Goal: Information Seeking & Learning: Find specific fact

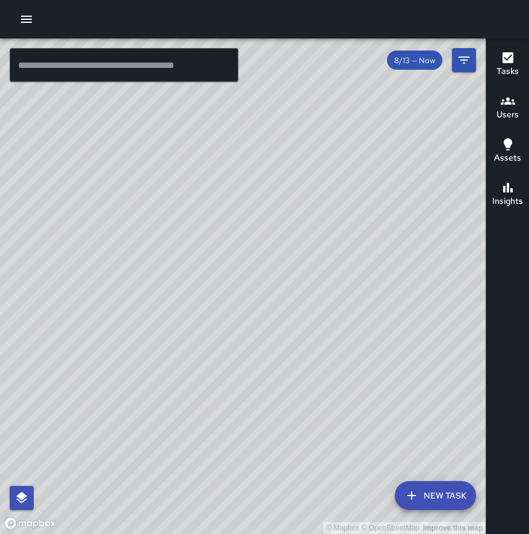
click at [25, 26] on button "button" at bounding box center [26, 19] width 24 height 24
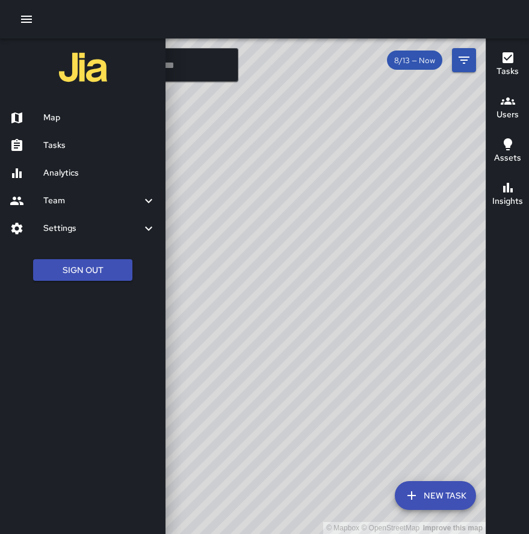
click at [77, 173] on h6 "Analytics" at bounding box center [99, 173] width 113 height 13
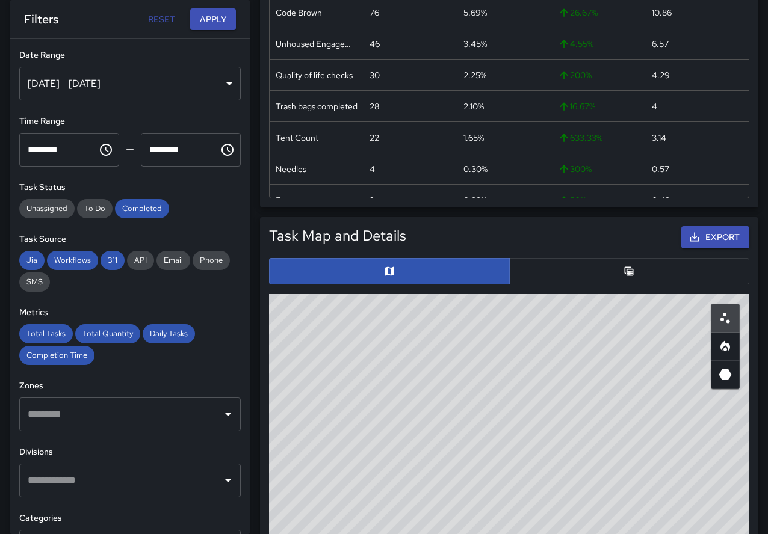
scroll to position [478, 0]
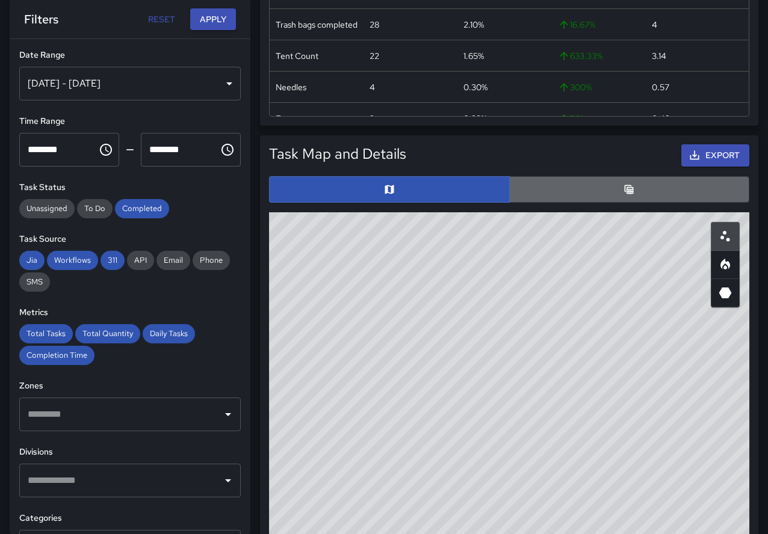
click at [528, 182] on button "button" at bounding box center [629, 189] width 241 height 26
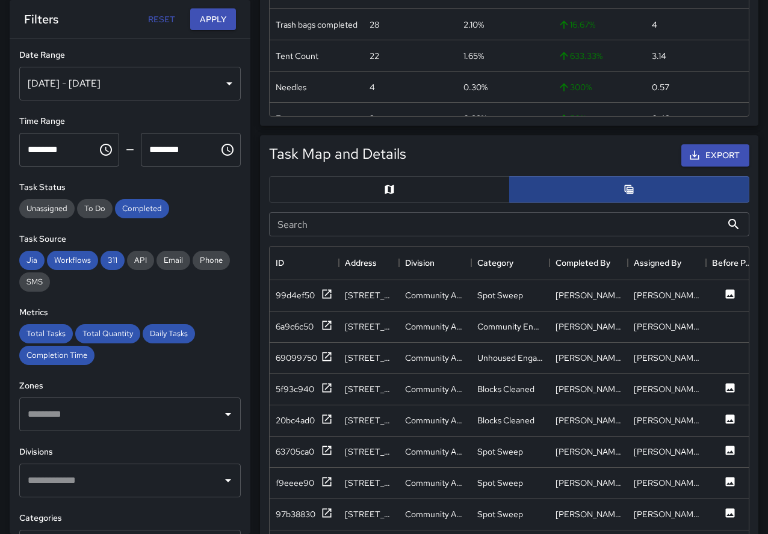
scroll to position [10, 10]
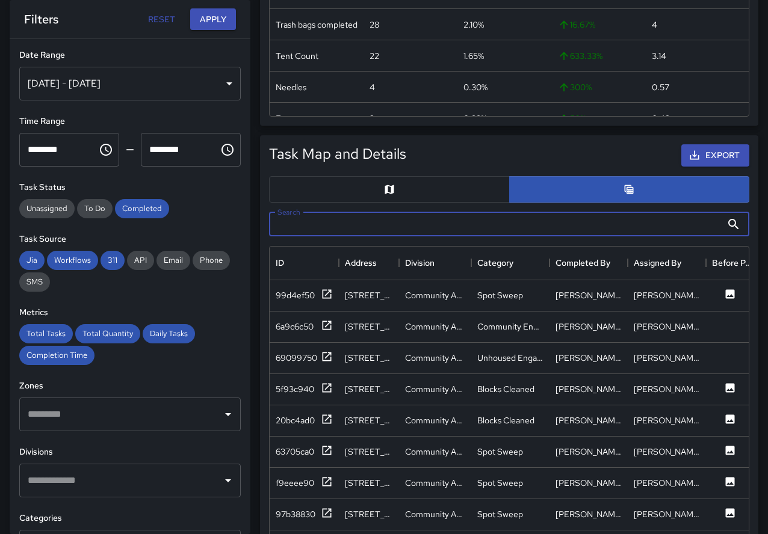
click at [391, 232] on input "Search" at bounding box center [495, 224] width 453 height 24
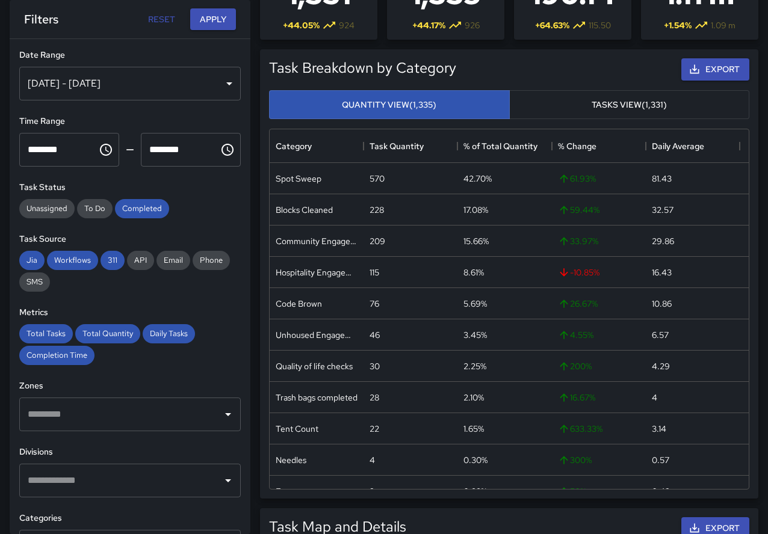
scroll to position [0, 0]
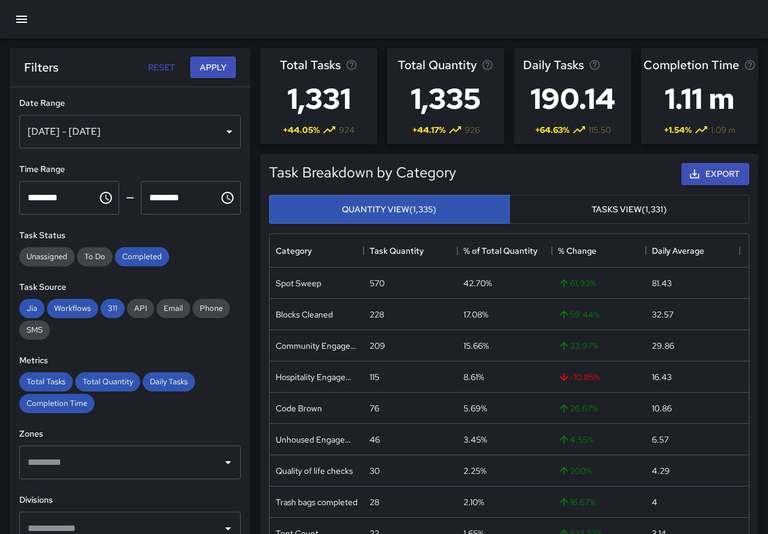
type input "****"
click at [21, 21] on icon "button" at bounding box center [21, 19] width 14 height 14
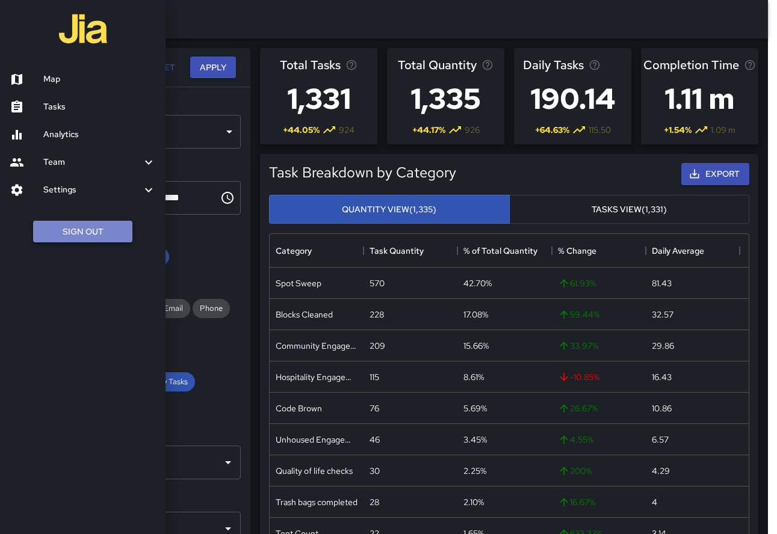
click at [99, 238] on button "Sign Out" at bounding box center [82, 232] width 99 height 22
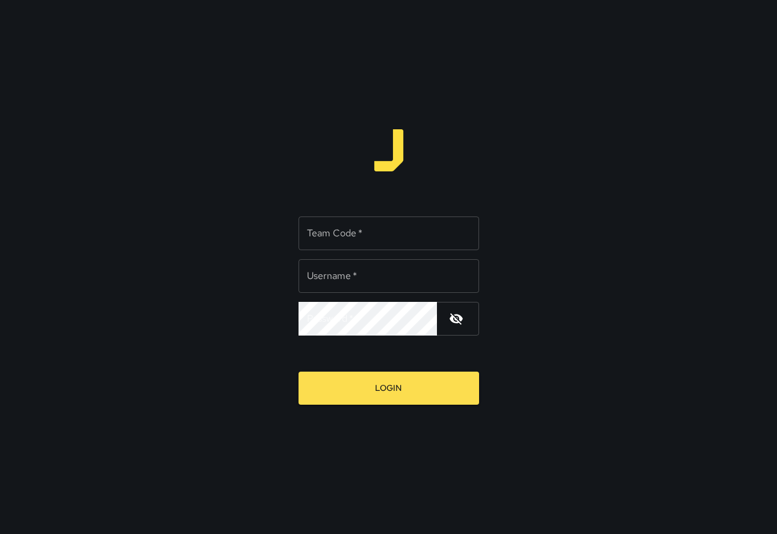
type input "**********"
click at [384, 223] on input "Team Code   *" at bounding box center [388, 234] width 181 height 34
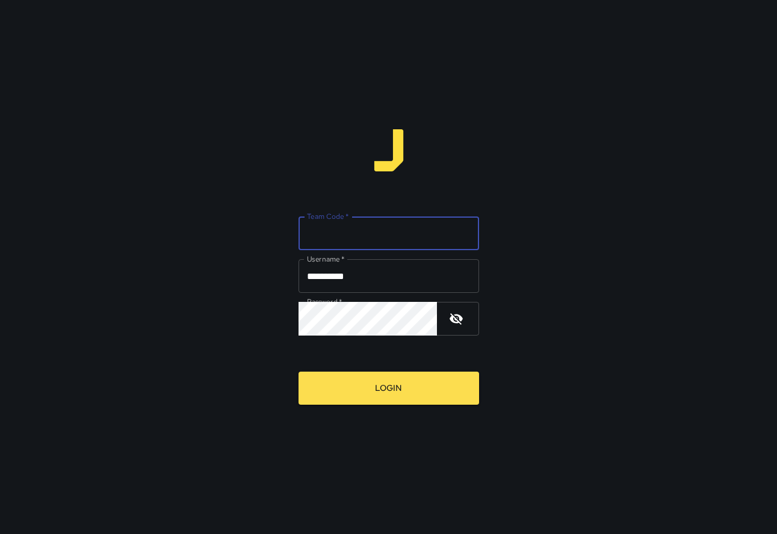
type input "****"
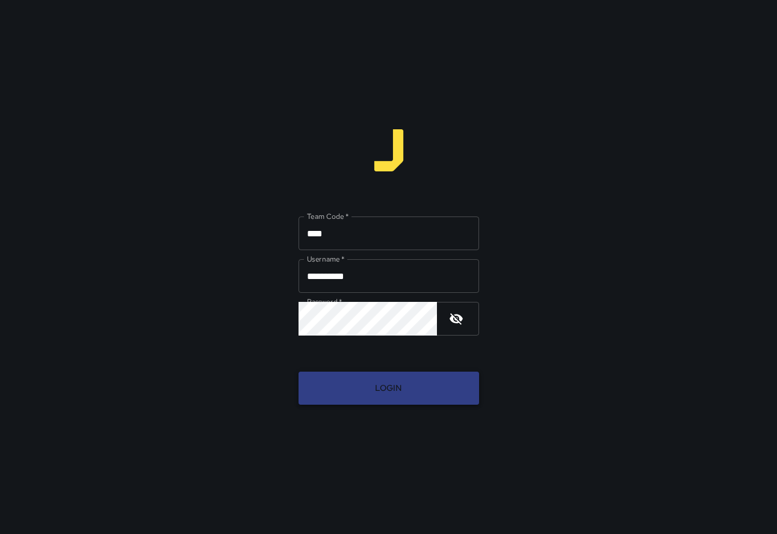
click at [401, 398] on button "Login" at bounding box center [388, 388] width 181 height 33
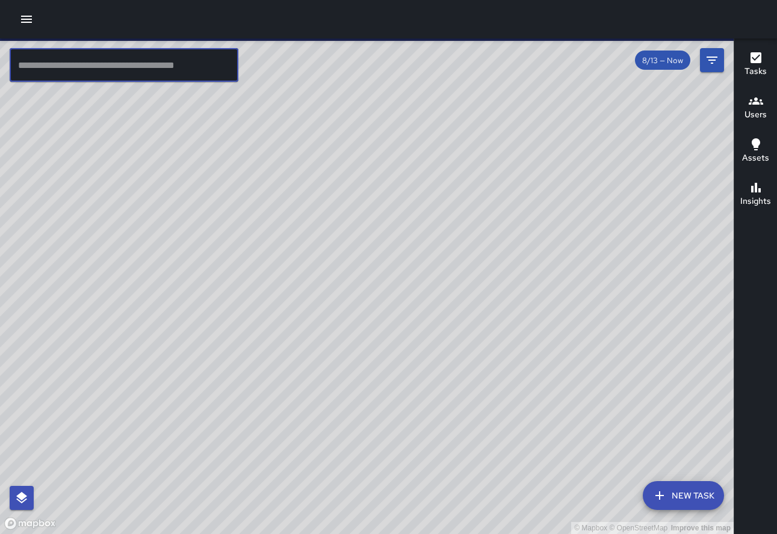
click at [152, 69] on input "text" at bounding box center [124, 65] width 229 height 34
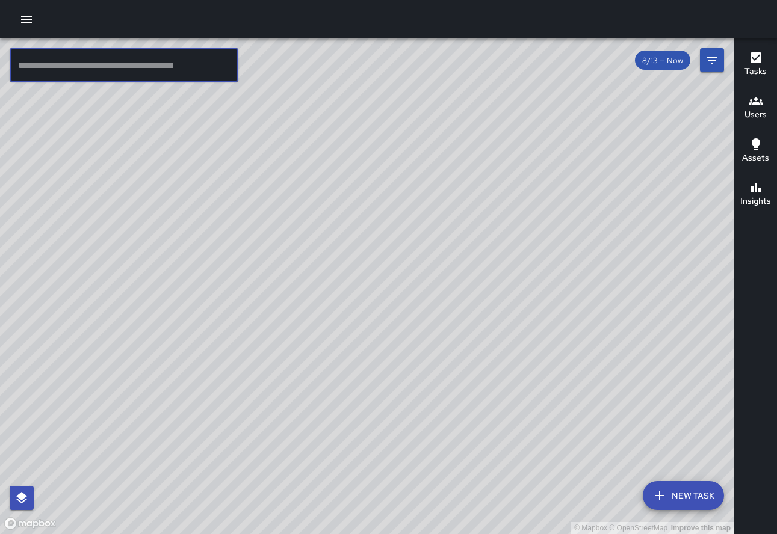
click at [25, 22] on icon "button" at bounding box center [26, 19] width 11 height 7
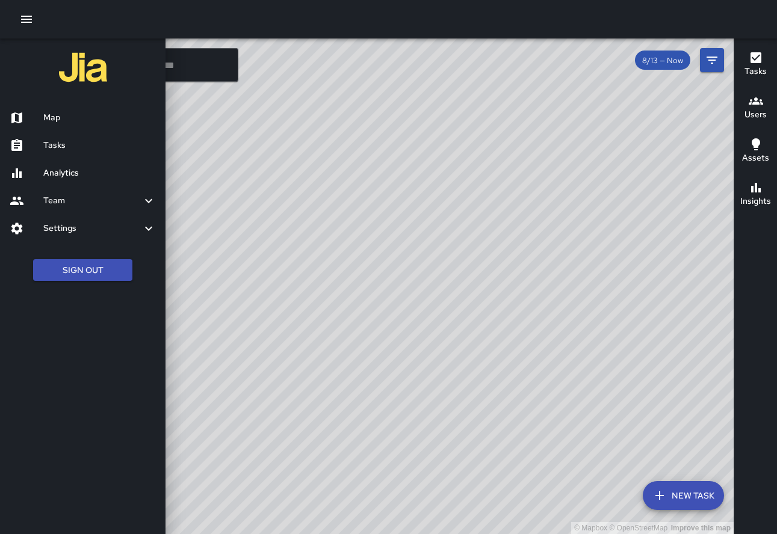
click at [79, 169] on h6 "Analytics" at bounding box center [99, 173] width 113 height 13
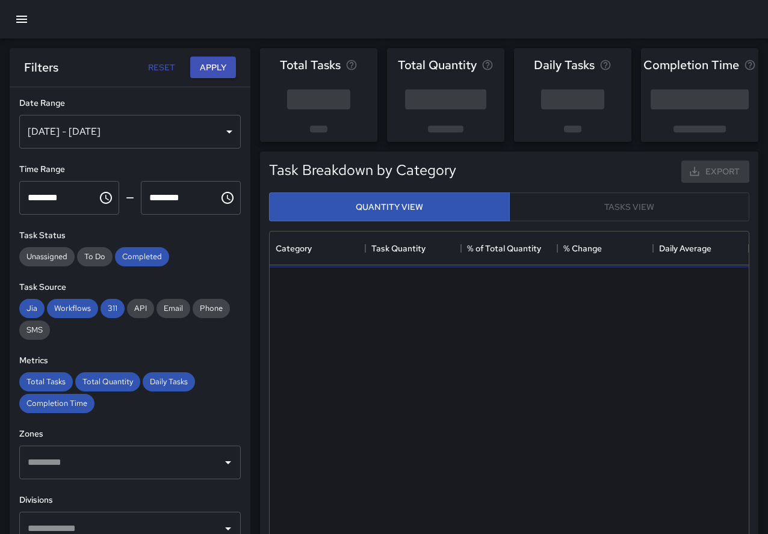
scroll to position [351, 470]
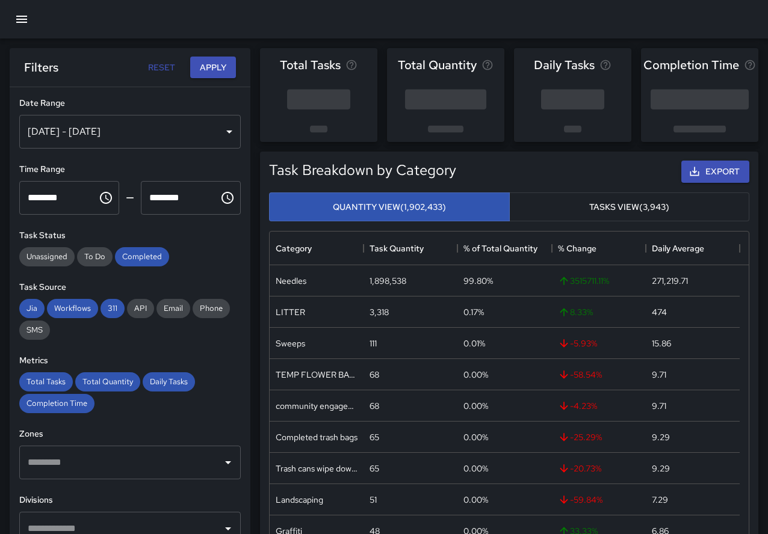
click at [528, 203] on button "Tasks View (3,943)" at bounding box center [629, 207] width 241 height 29
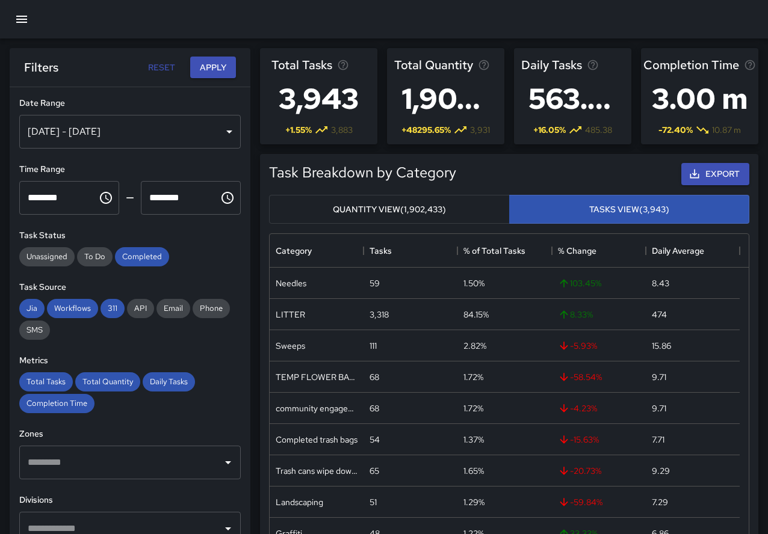
click at [448, 204] on button "Quantity View (1,902,433)" at bounding box center [389, 209] width 241 height 29
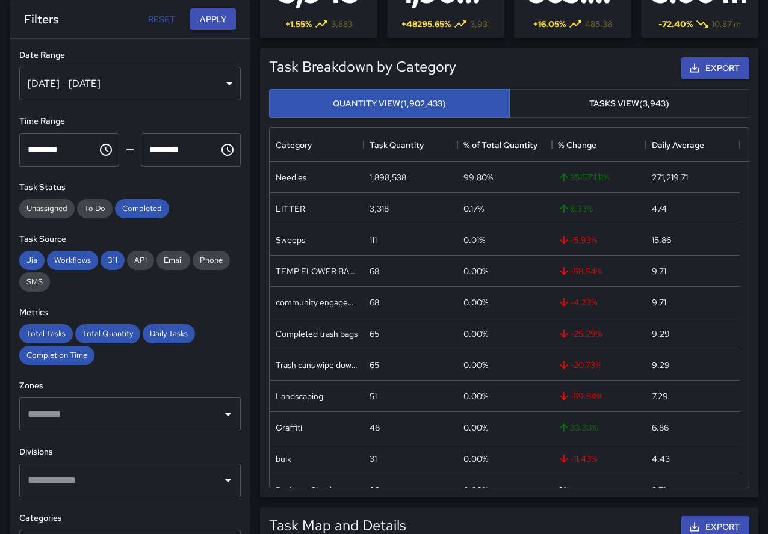
scroll to position [110, 0]
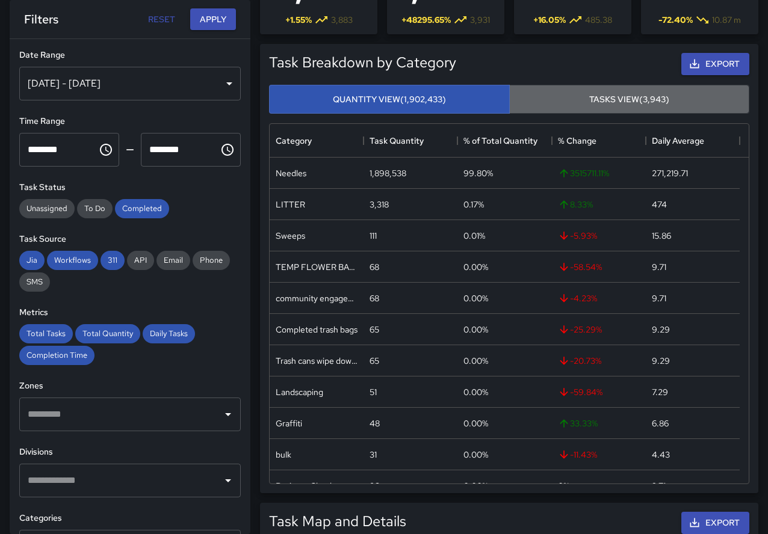
click at [528, 96] on button "Tasks View (3,943)" at bounding box center [629, 99] width 241 height 29
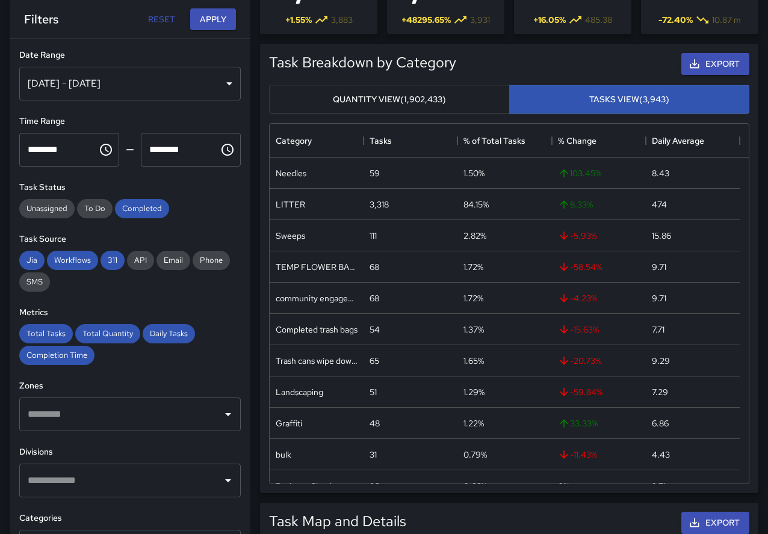
click at [424, 96] on button "Quantity View (1,902,433)" at bounding box center [389, 99] width 241 height 29
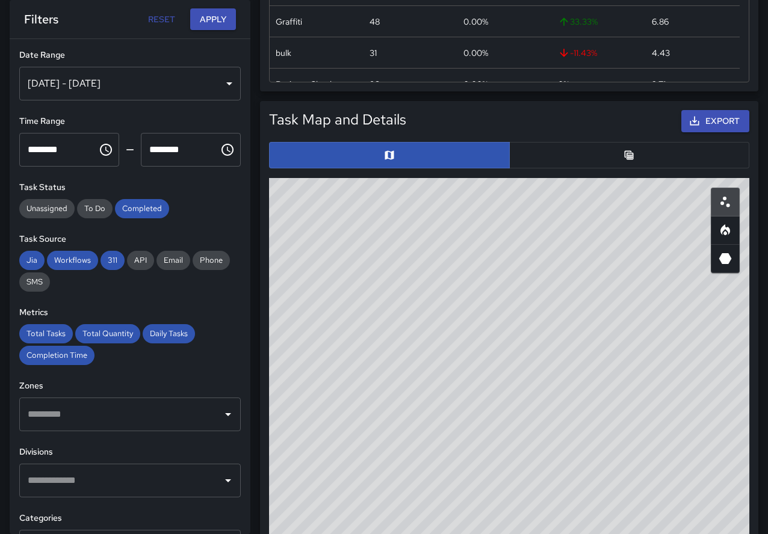
scroll to position [532, 0]
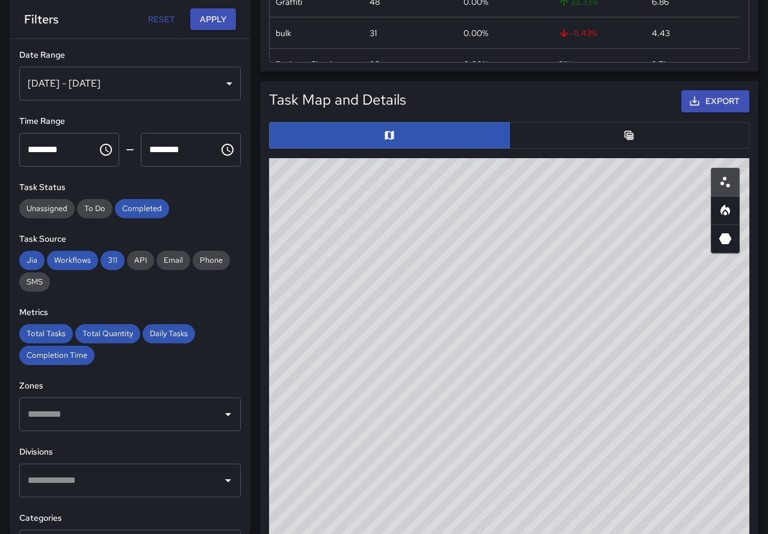
click at [425, 350] on div "© Mapbox © OpenStreetMap Improve this map" at bounding box center [509, 398] width 480 height 481
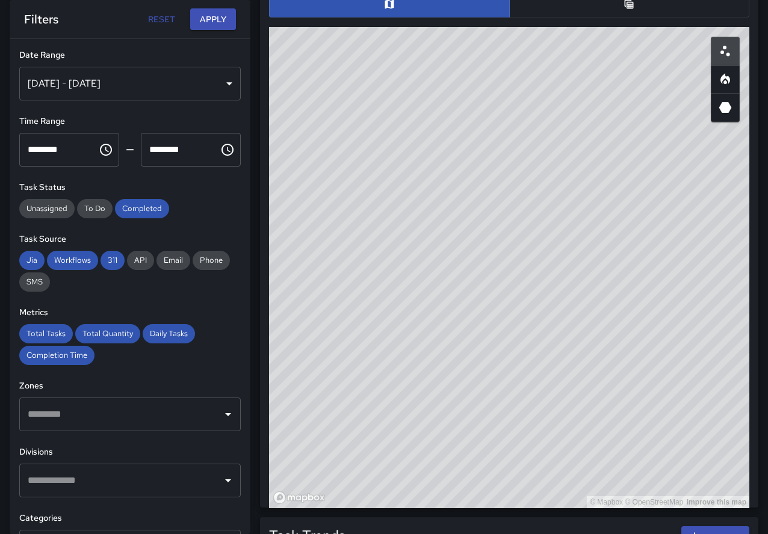
click at [418, 252] on div "© Mapbox © OpenStreetMap Improve this map" at bounding box center [509, 267] width 480 height 481
click at [528, 298] on div "© Mapbox © OpenStreetMap Improve this map" at bounding box center [509, 267] width 480 height 481
click at [455, 409] on div "© Mapbox © OpenStreetMap Improve this map" at bounding box center [509, 267] width 480 height 481
drag, startPoint x: 475, startPoint y: 202, endPoint x: 747, endPoint y: 525, distance: 422.9
click at [528, 531] on div "Total Tasks 3,943 + 1.55 % 3,883 Total Quantity 1,902,433 + 48295.65 % 3,931 Da…" at bounding box center [509, 112] width 518 height 1475
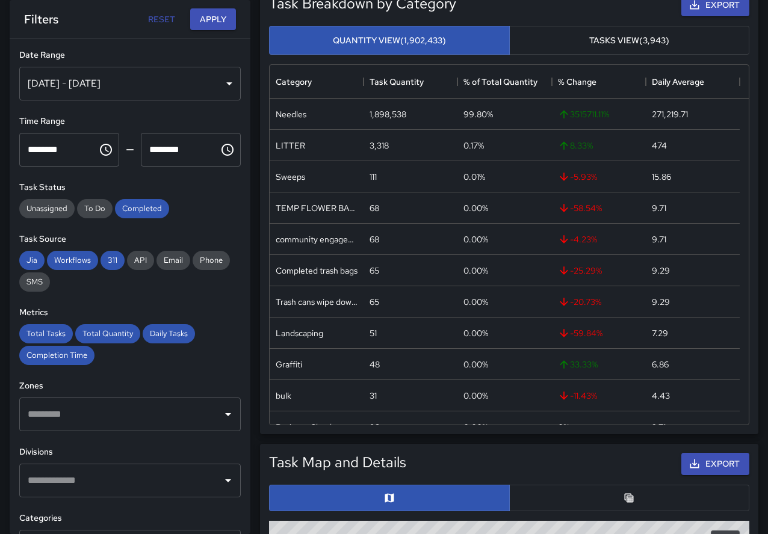
scroll to position [169, 0]
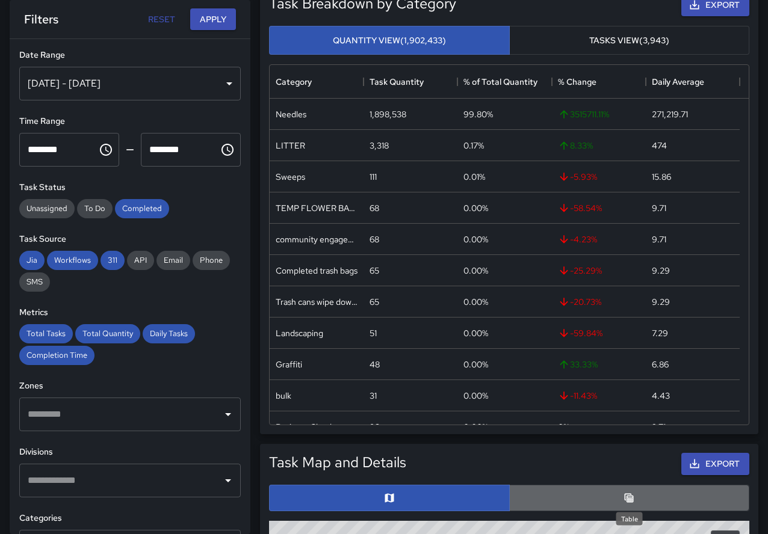
click at [528, 492] on icon "Table" at bounding box center [629, 498] width 12 height 12
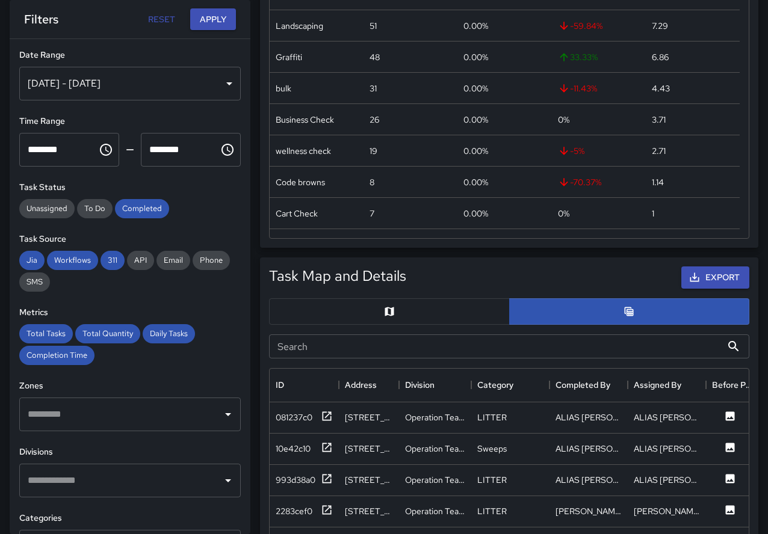
scroll to position [392, 0]
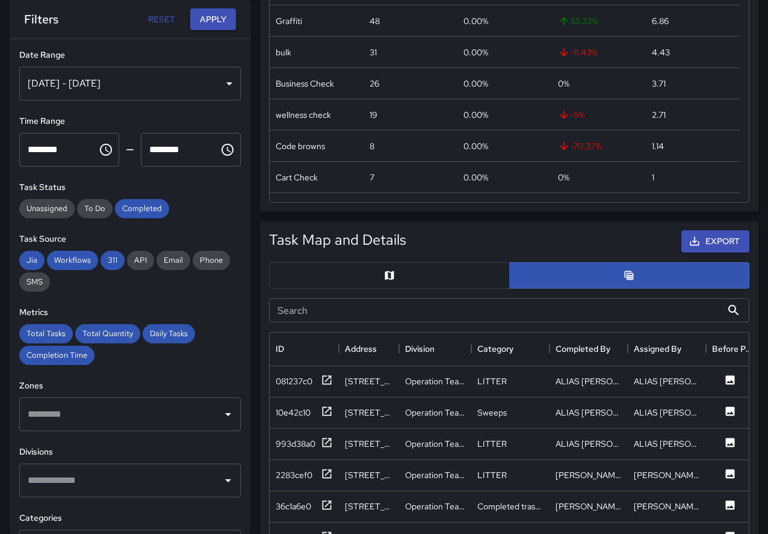
click at [340, 306] on input "Search" at bounding box center [495, 310] width 453 height 24
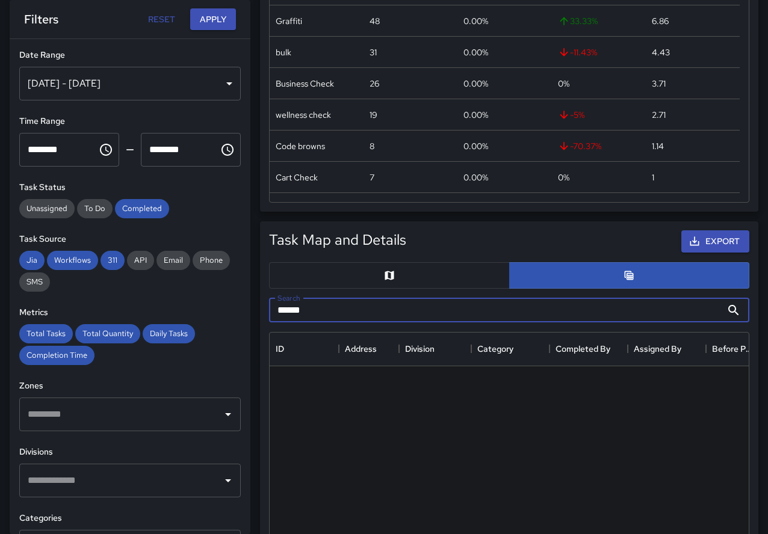
type input "******"
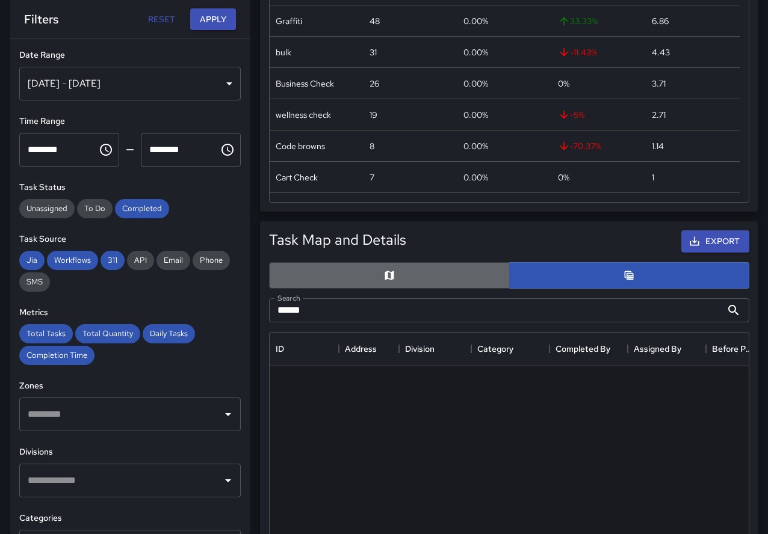
click at [448, 279] on button "button" at bounding box center [389, 275] width 241 height 26
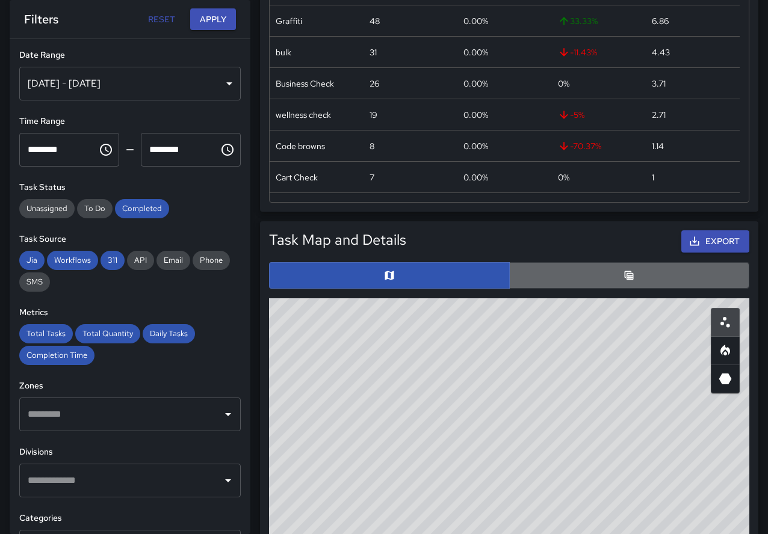
click at [528, 285] on button "button" at bounding box center [629, 275] width 241 height 26
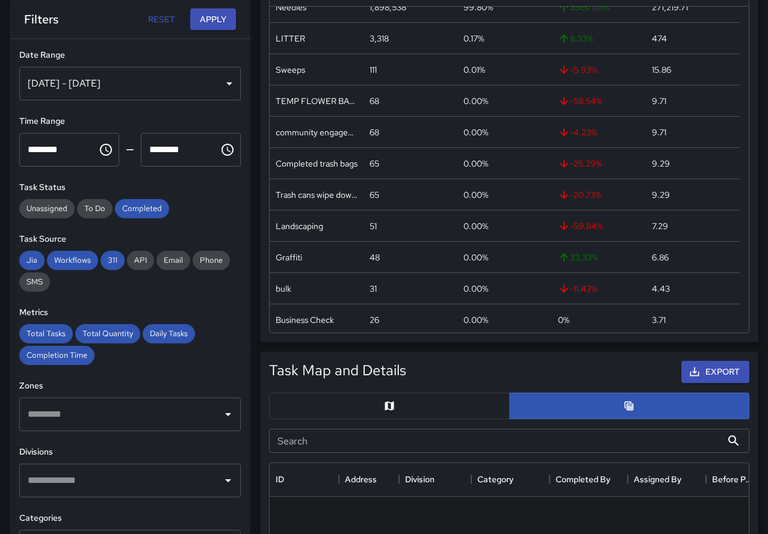
scroll to position [262, 0]
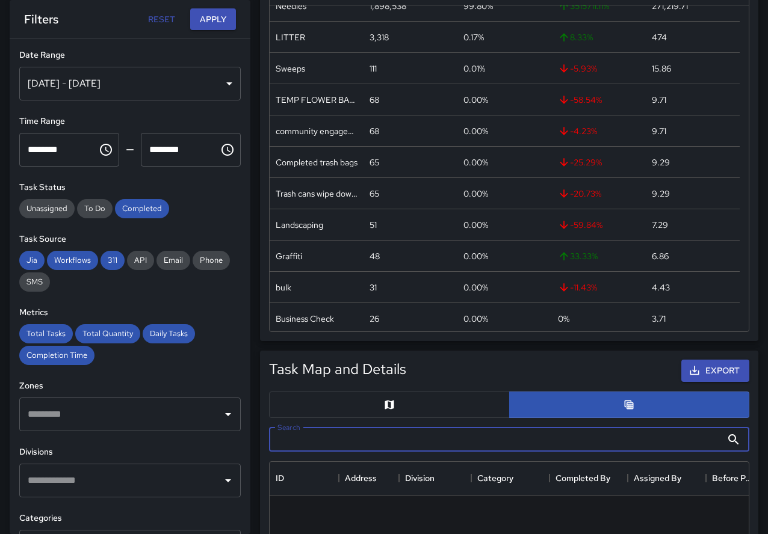
click at [326, 445] on input "Search" at bounding box center [495, 440] width 453 height 24
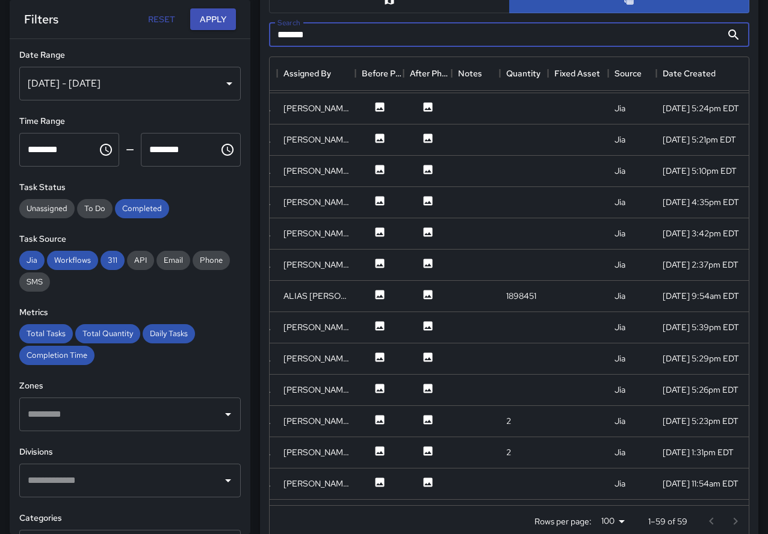
scroll to position [749, 350]
type input "*******"
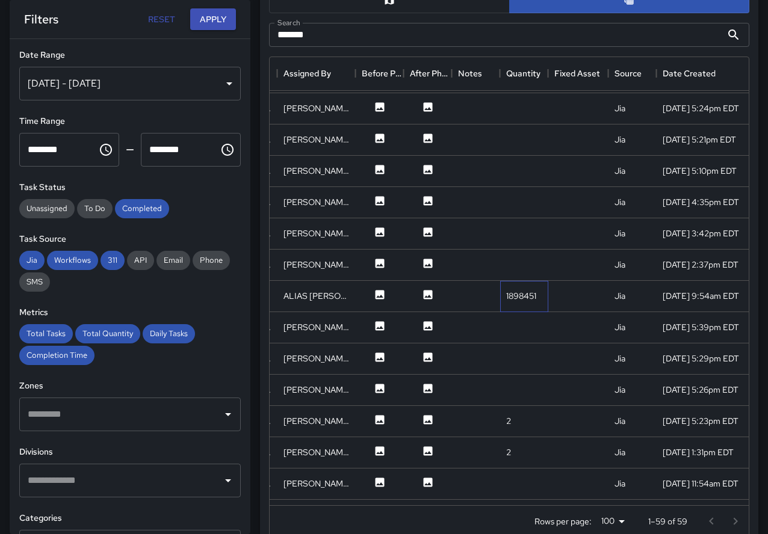
click at [528, 300] on div "1898451" at bounding box center [521, 296] width 30 height 12
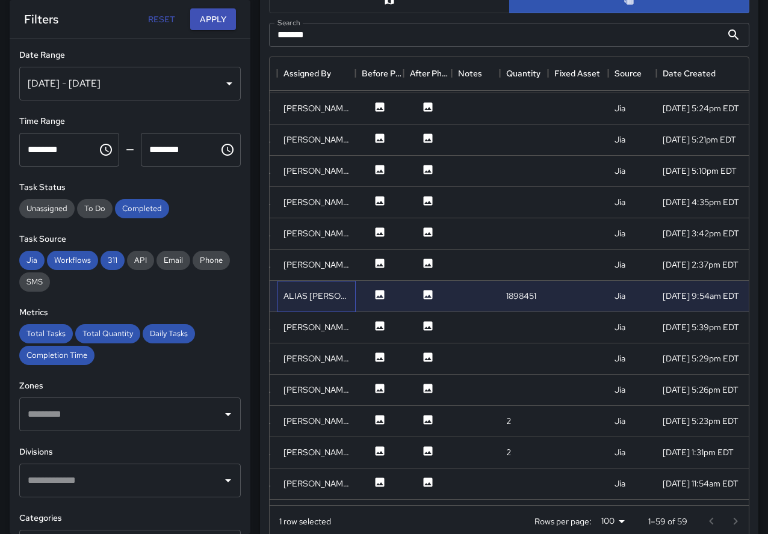
click at [336, 294] on div "ALIAS [PERSON_NAME]" at bounding box center [316, 296] width 66 height 12
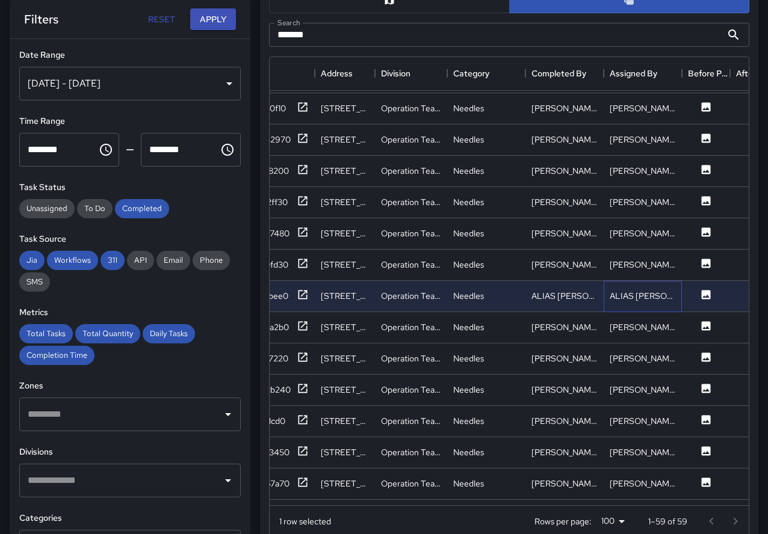
scroll to position [749, 0]
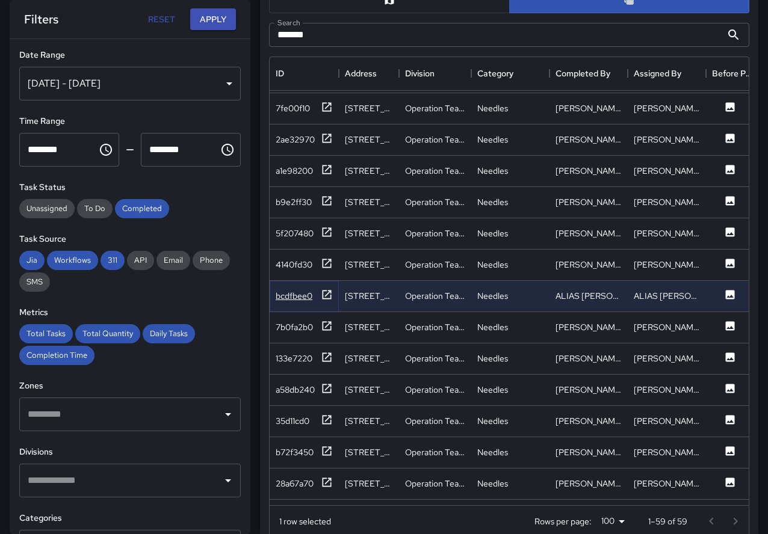
click at [296, 298] on div "bcdfbee0" at bounding box center [294, 296] width 37 height 12
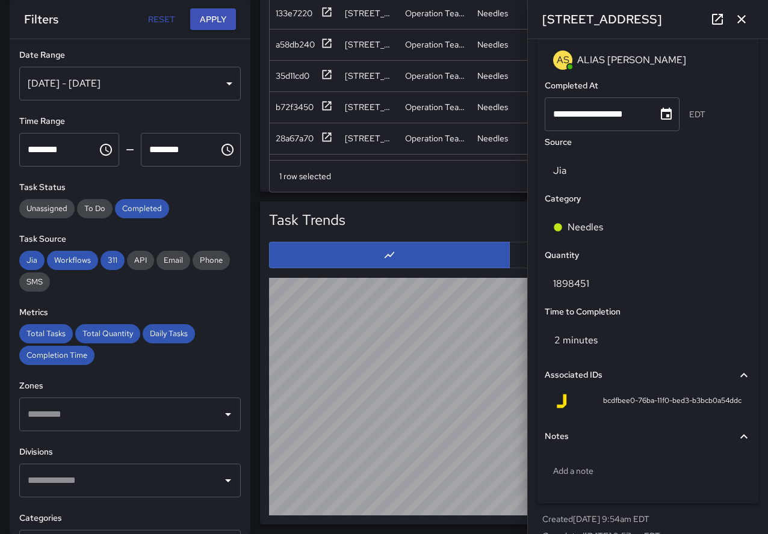
scroll to position [777, 0]
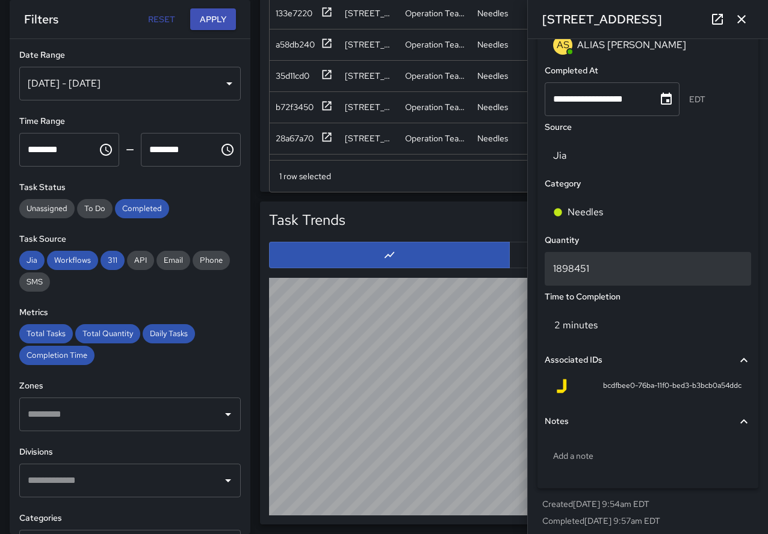
click at [528, 265] on p "1898451" at bounding box center [648, 269] width 190 height 14
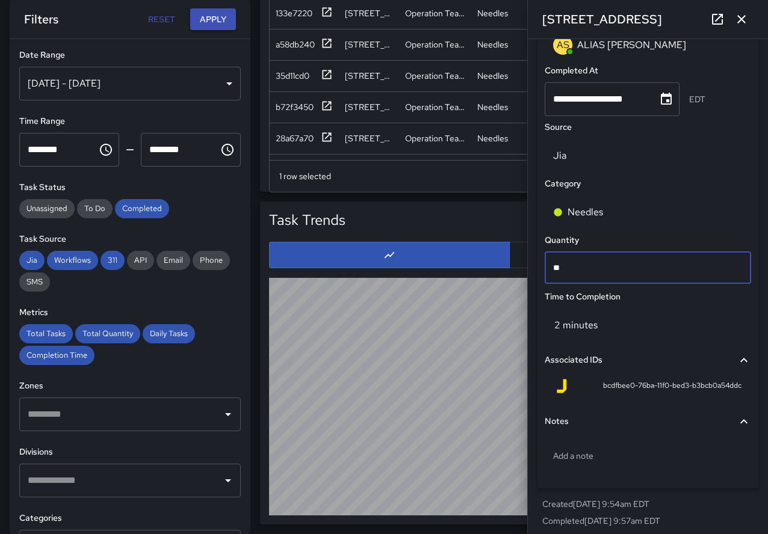
type input "*"
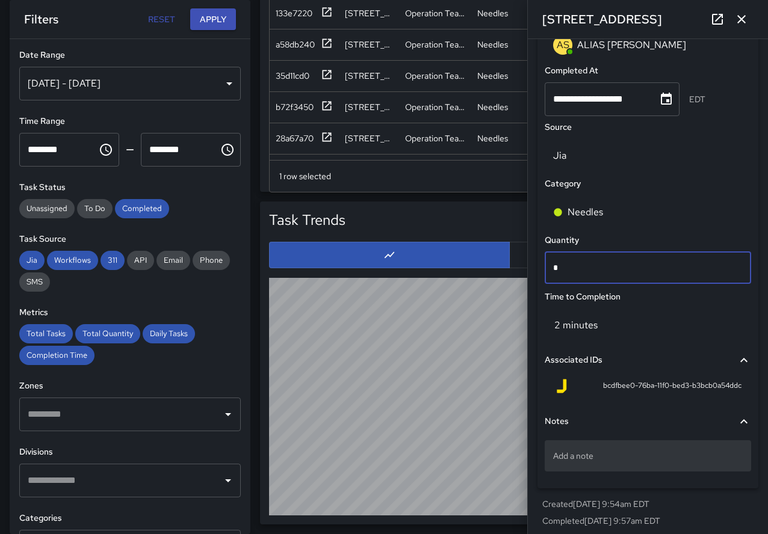
click at [528, 446] on div "Add a note" at bounding box center [648, 456] width 206 height 31
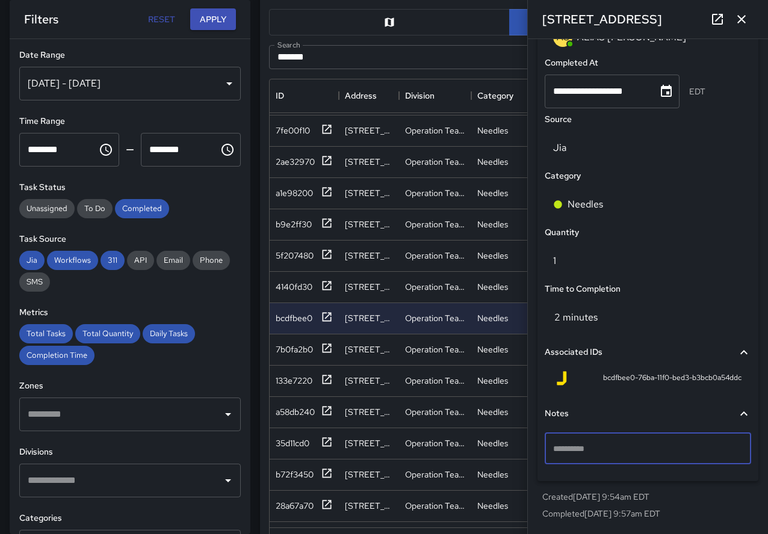
scroll to position [1013, 0]
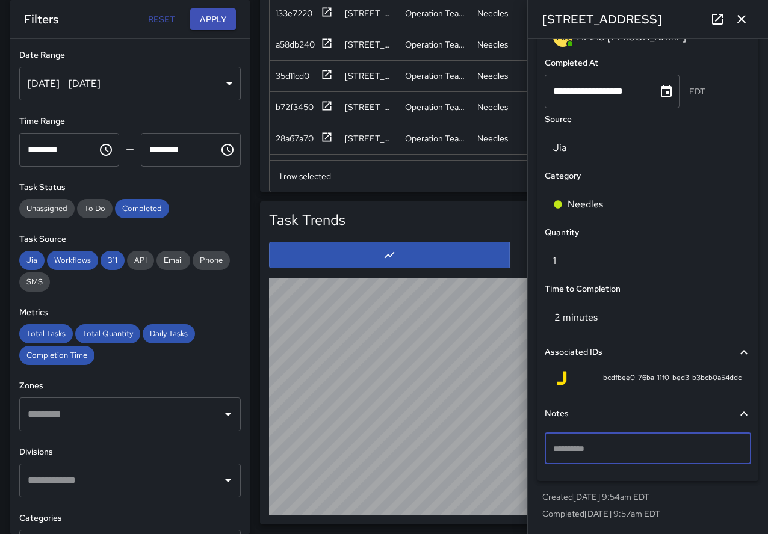
click at [528, 22] on button "button" at bounding box center [741, 19] width 24 height 24
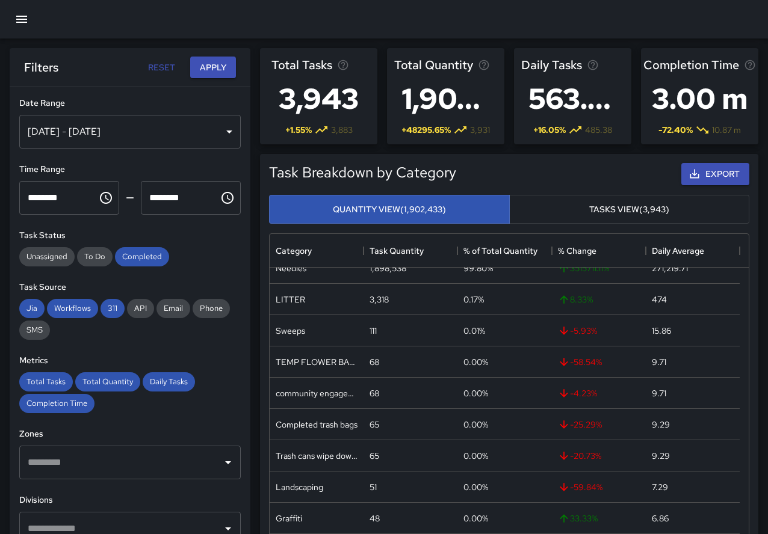
scroll to position [0, 0]
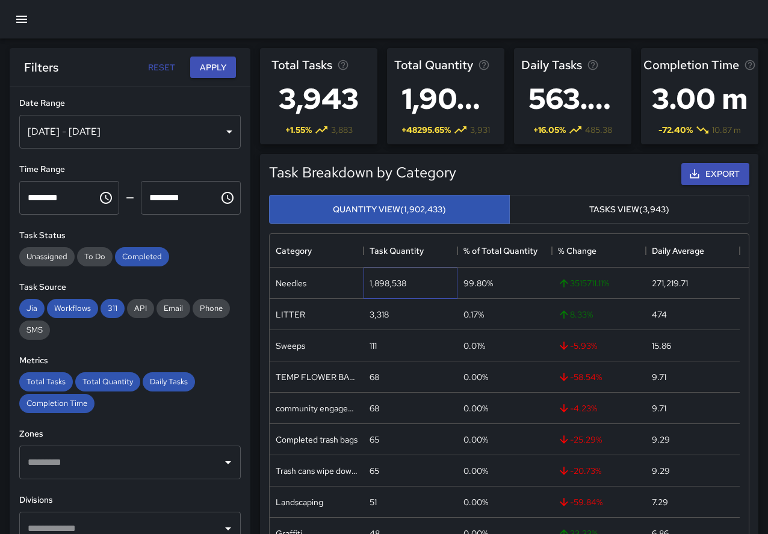
click at [386, 285] on div "1,898,538" at bounding box center [387, 283] width 37 height 12
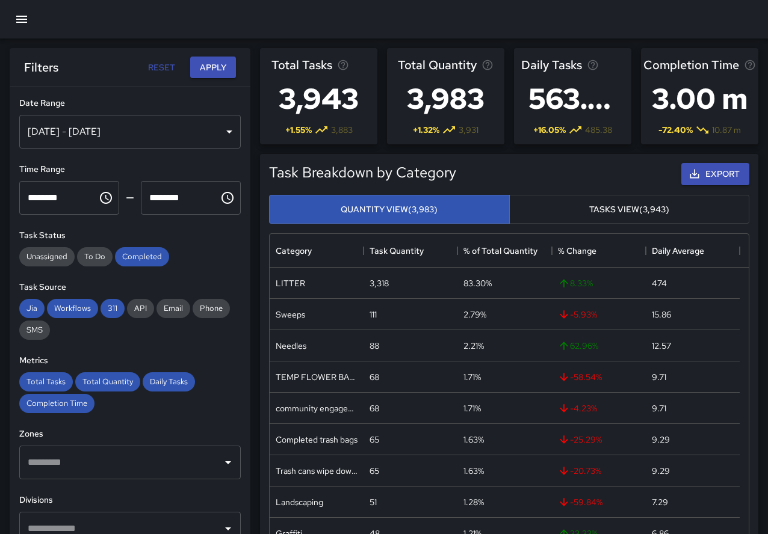
click at [26, 28] on button "button" at bounding box center [21, 19] width 29 height 29
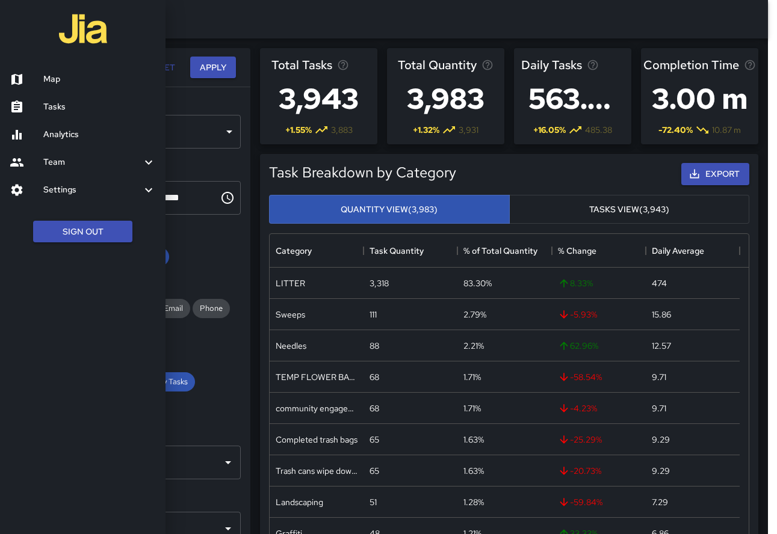
click at [48, 82] on h6 "Map" at bounding box center [99, 79] width 113 height 13
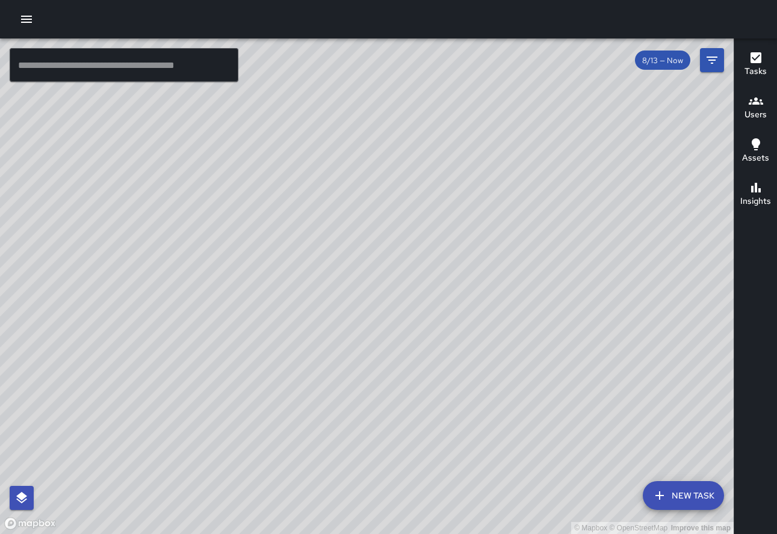
click at [22, 24] on icon "button" at bounding box center [26, 19] width 14 height 14
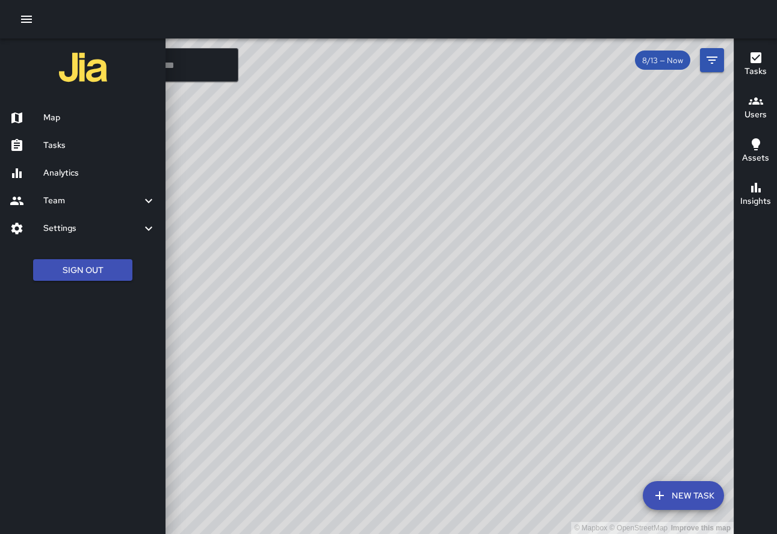
click at [64, 181] on link "Analytics" at bounding box center [82, 173] width 165 height 28
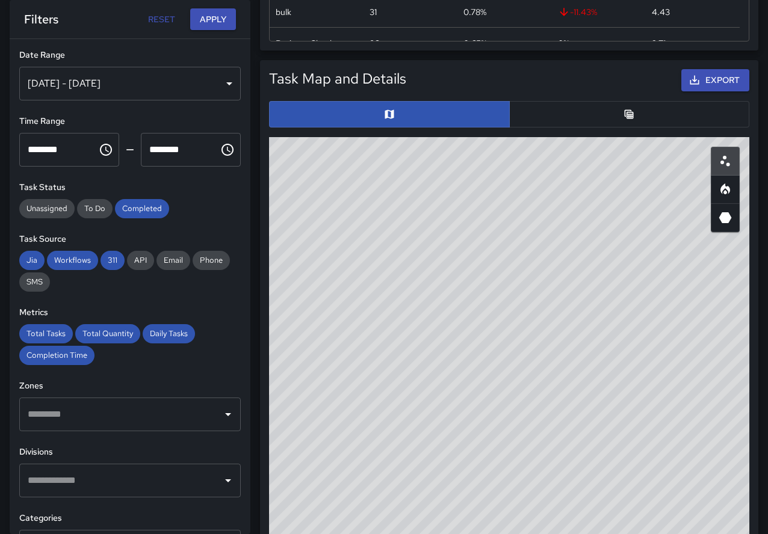
scroll to position [555, 0]
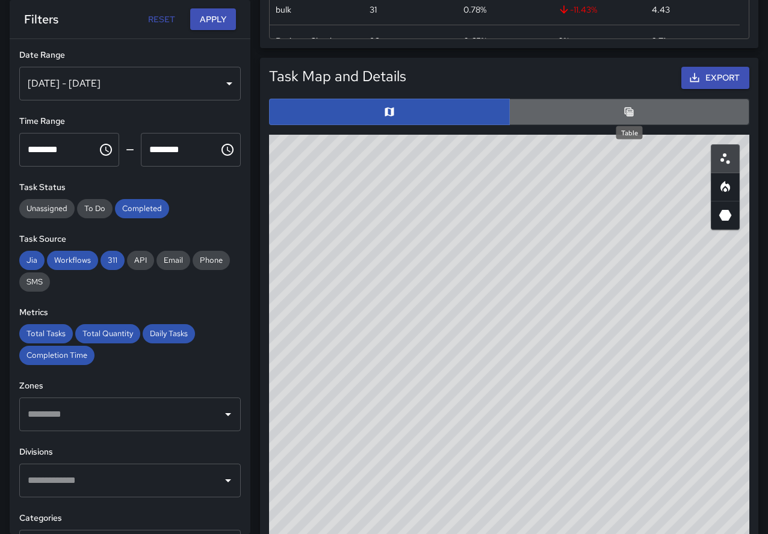
click at [627, 115] on icon "Table" at bounding box center [629, 111] width 9 height 9
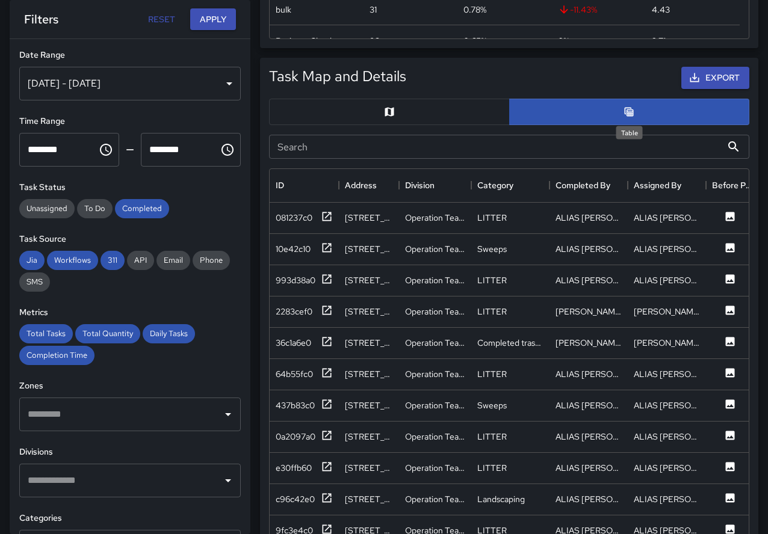
scroll to position [10, 10]
click at [336, 149] on input "Search" at bounding box center [495, 147] width 453 height 24
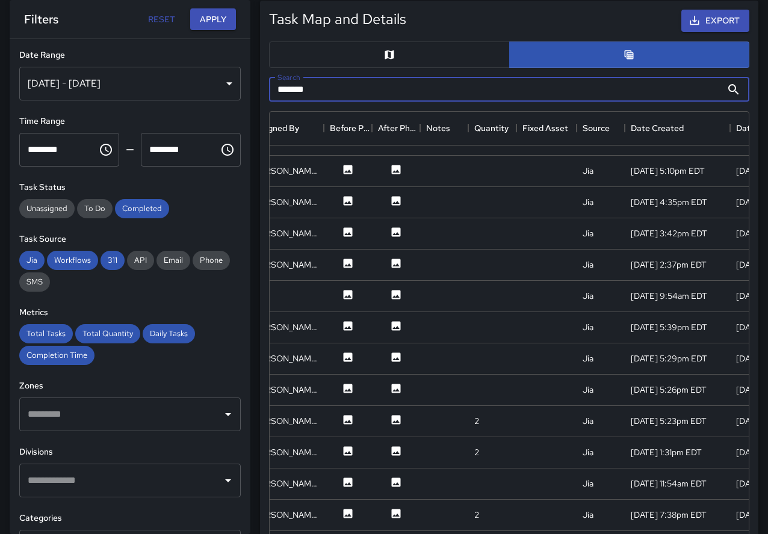
scroll to position [826, 382]
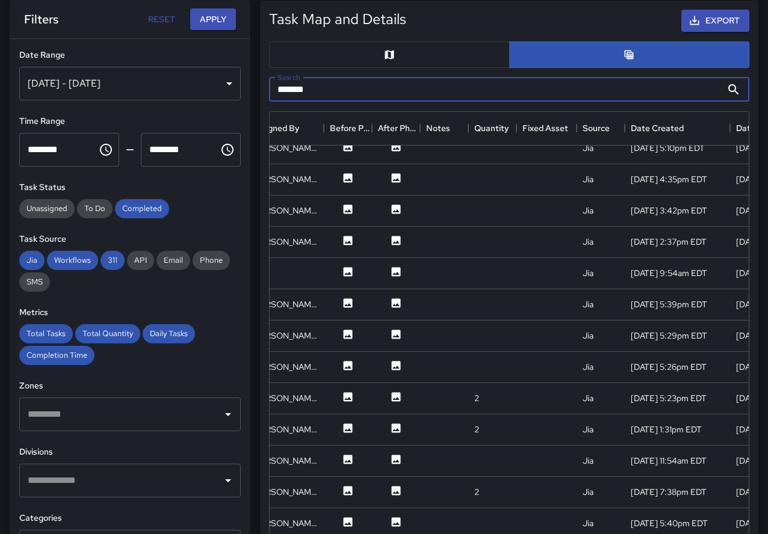
type input "*******"
click at [483, 337] on div at bounding box center [492, 336] width 48 height 31
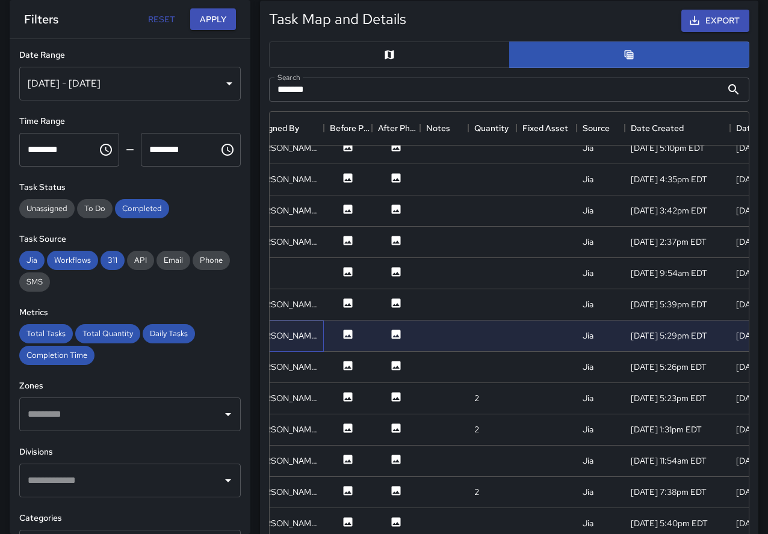
click at [288, 345] on div "[PERSON_NAME]" at bounding box center [285, 336] width 78 height 31
click at [485, 241] on div at bounding box center [492, 242] width 48 height 31
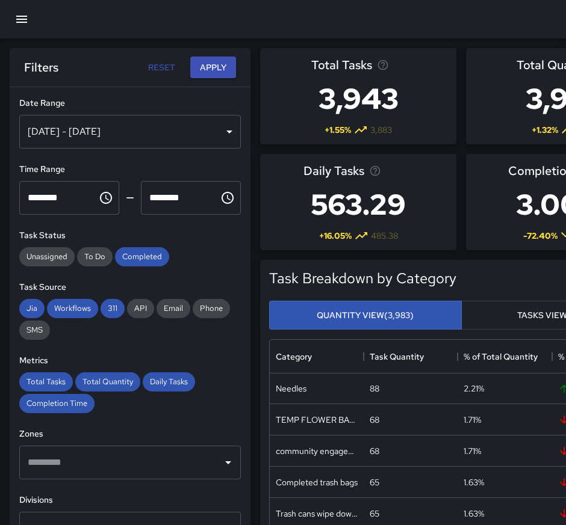
scroll to position [0, 0]
